Goal: Check status: Check status

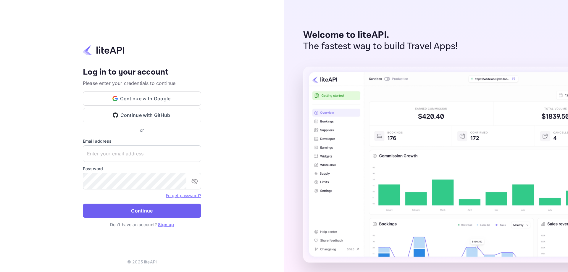
type input "[EMAIL_ADDRESS][DOMAIN_NAME]"
click at [145, 209] on button "Continue" at bounding box center [142, 211] width 118 height 14
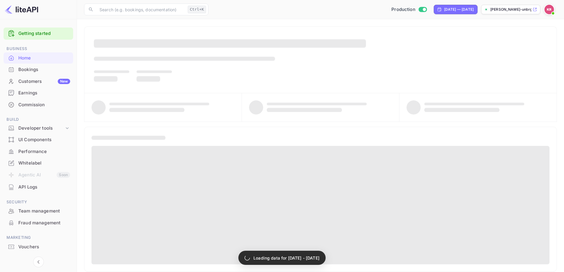
click at [32, 73] on div "Bookings" at bounding box center [39, 70] width 70 height 12
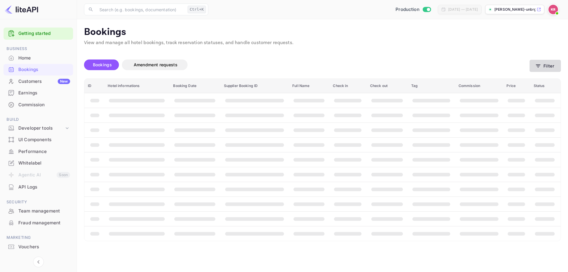
click at [549, 62] on button "Filter" at bounding box center [545, 66] width 31 height 12
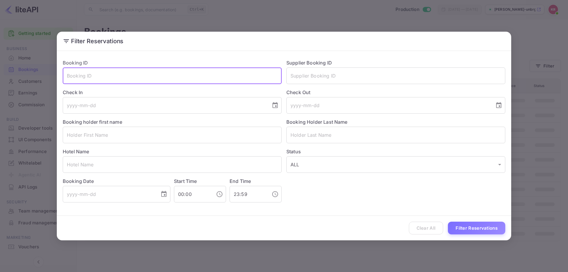
paste input "qn-NEw86u"
type input "qn-NEw86u"
click at [461, 231] on button "Filter Reservations" at bounding box center [476, 228] width 57 height 13
